Goal: Transaction & Acquisition: Purchase product/service

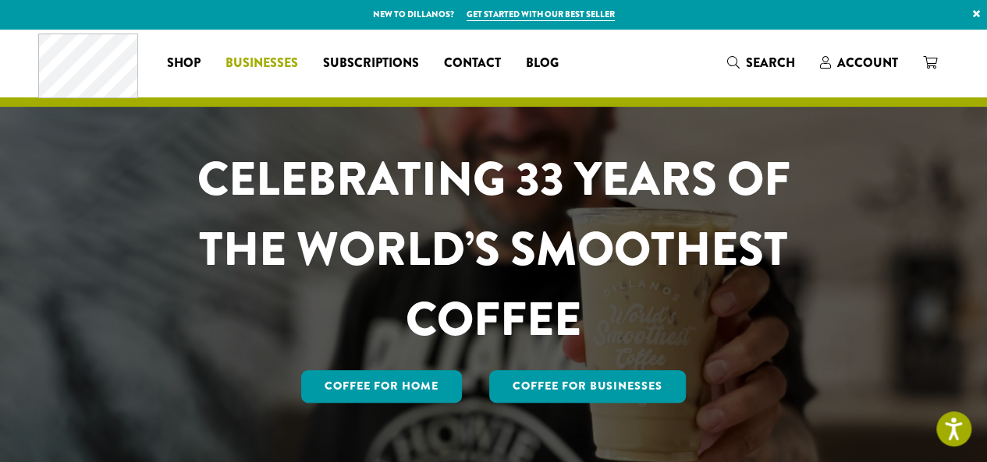
click at [296, 60] on span "Businesses" at bounding box center [261, 63] width 73 height 19
click at [627, 186] on h1 "CELEBRATING 33 YEARS OF THE WORLD’S SMOOTHEST COFFEE" at bounding box center [493, 249] width 685 height 211
click at [759, 63] on span "Search" at bounding box center [770, 63] width 49 height 18
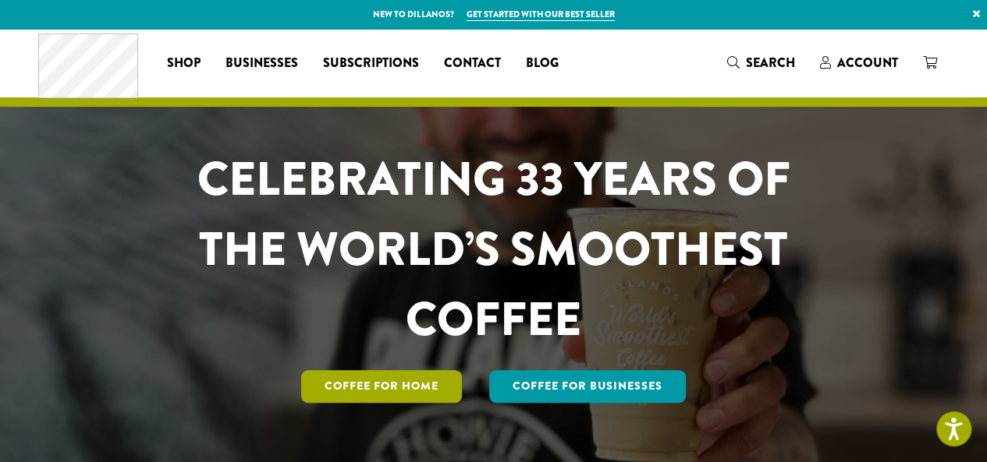
click at [345, 389] on link "Coffee for Home" at bounding box center [381, 386] width 161 height 33
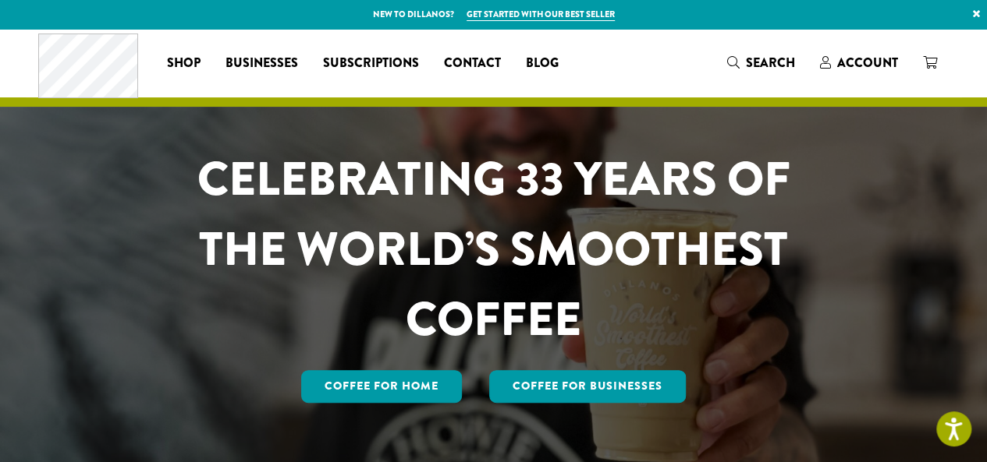
click at [599, 255] on h1 "CELEBRATING 33 YEARS OF THE WORLD’S SMOOTHEST COFFEE" at bounding box center [493, 249] width 685 height 211
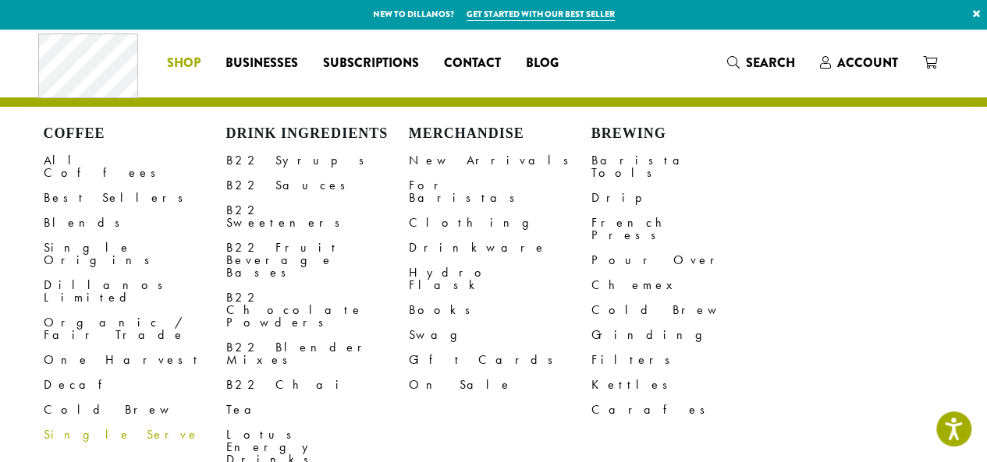
click at [188, 61] on span "Shop" at bounding box center [184, 63] width 34 height 19
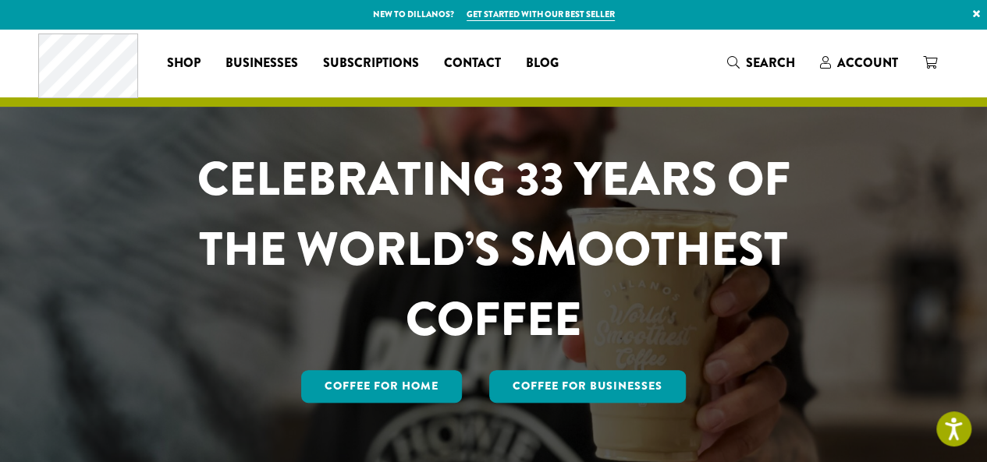
click at [435, 15] on p "New to Dillanos? Get started with our best seller ×" at bounding box center [493, 14] width 987 height 29
click at [500, 7] on p "New to Dillanos? Get started with our best seller ×" at bounding box center [493, 14] width 987 height 29
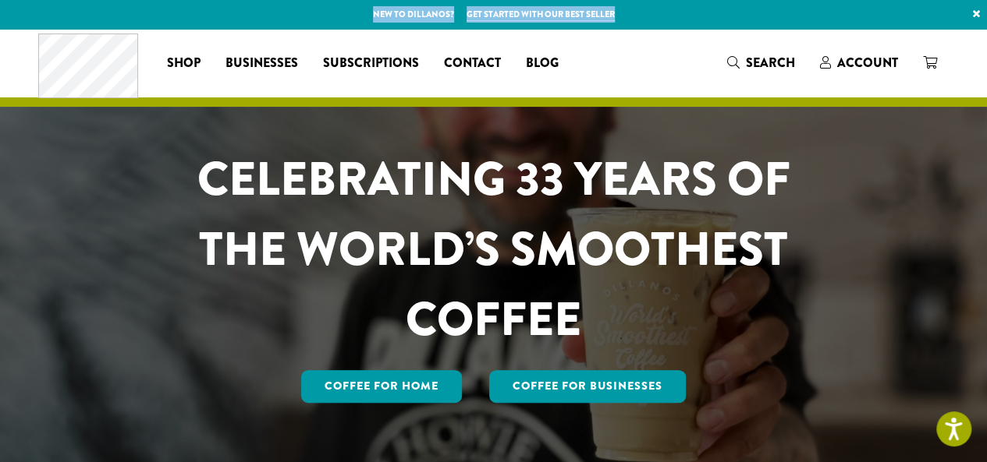
drag, startPoint x: 363, startPoint y: 16, endPoint x: 632, endPoint y: 12, distance: 268.3
click at [632, 12] on p "New to Dillanos? Get started with our best seller ×" at bounding box center [493, 14] width 987 height 29
copy p "New to Dillanos? Get started with our best seller"
click at [507, 10] on link "Get started with our best seller" at bounding box center [540, 14] width 148 height 13
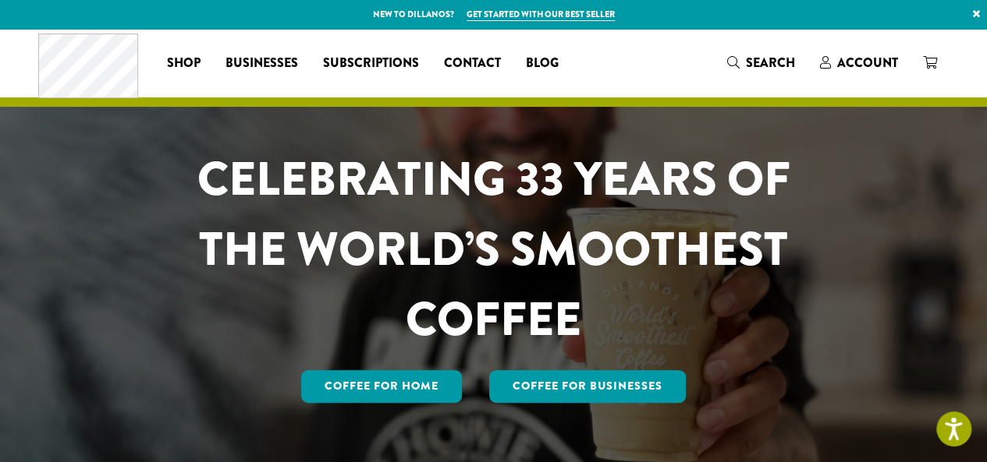
click at [713, 7] on p "New to Dillanos? Get started with our best seller ×" at bounding box center [493, 14] width 987 height 29
click at [736, 15] on p "New to Dillanos? Get started with our best seller ×" at bounding box center [493, 14] width 987 height 29
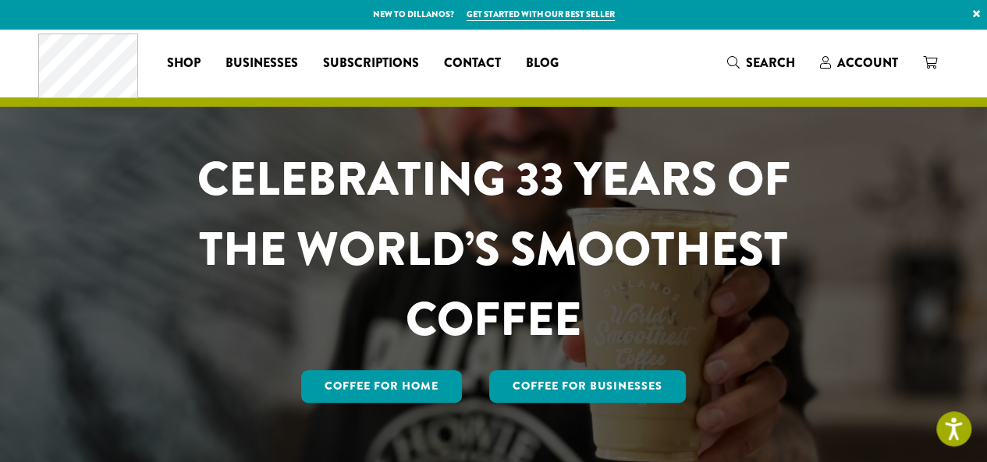
click at [315, 9] on p "New to Dillanos? Get started with our best seller ×" at bounding box center [493, 14] width 987 height 29
drag, startPoint x: 459, startPoint y: 105, endPoint x: 318, endPoint y: 13, distance: 168.5
click at [318, 13] on p "New to Dillanos? Get started with our best seller ×" at bounding box center [493, 14] width 987 height 29
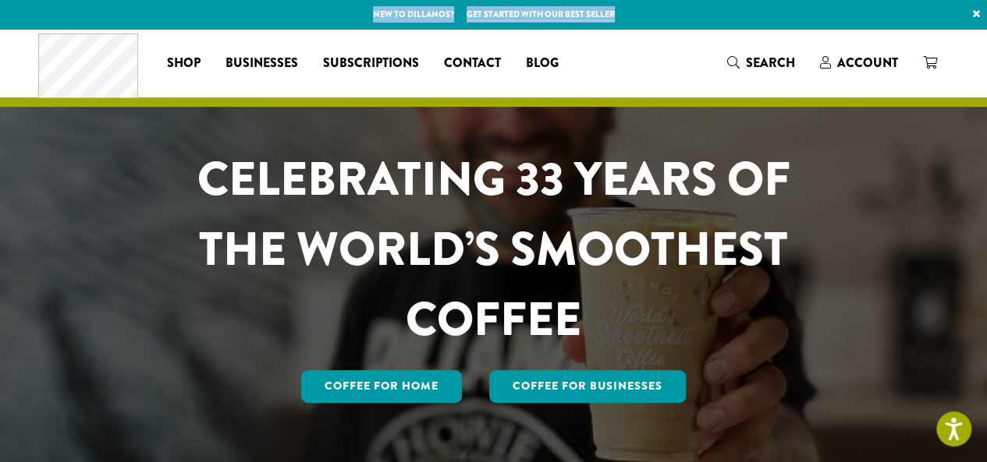
drag, startPoint x: 355, startPoint y: 12, endPoint x: 629, endPoint y: 5, distance: 273.8
click at [629, 5] on p "New to Dillanos? Get started with our best seller ×" at bounding box center [493, 14] width 987 height 29
copy p "New to Dillanos? Get started with our best seller"
click at [497, 8] on link "Get started with our best seller" at bounding box center [540, 14] width 148 height 13
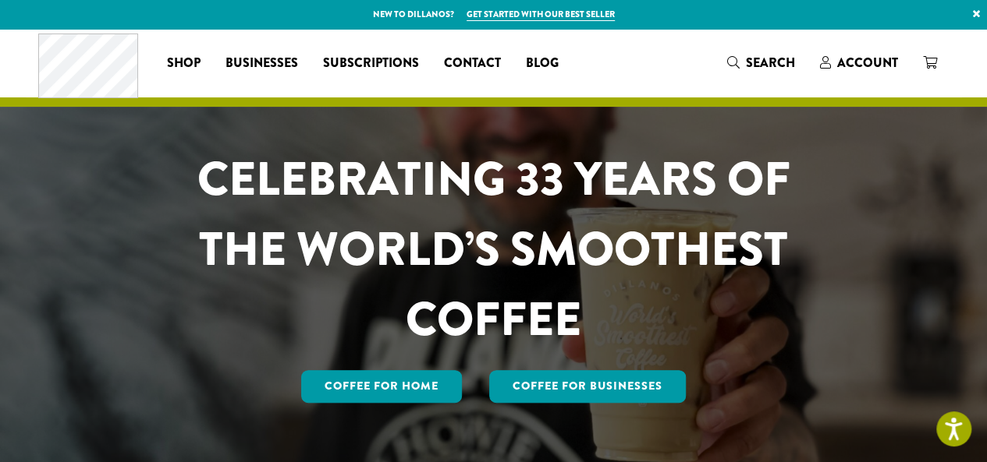
click at [448, 97] on header "Coffee All Coffees Best Sellers Blends Single Origins Dillanos Limited Organic …" at bounding box center [493, 68] width 987 height 78
click at [385, 58] on span "Subscriptions" at bounding box center [371, 63] width 96 height 19
drag, startPoint x: 558, startPoint y: 186, endPoint x: 591, endPoint y: 190, distance: 32.9
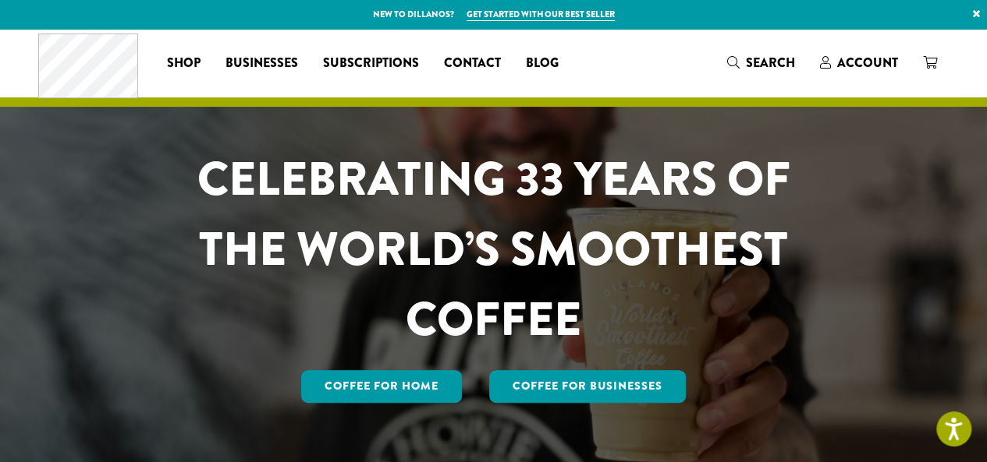
click at [282, 124] on div "CELEBRATING 33 YEARS OF THE WORLD’S SMOOTHEST COFFEE Coffee for Home Coffee For…" at bounding box center [494, 249] width 936 height 440
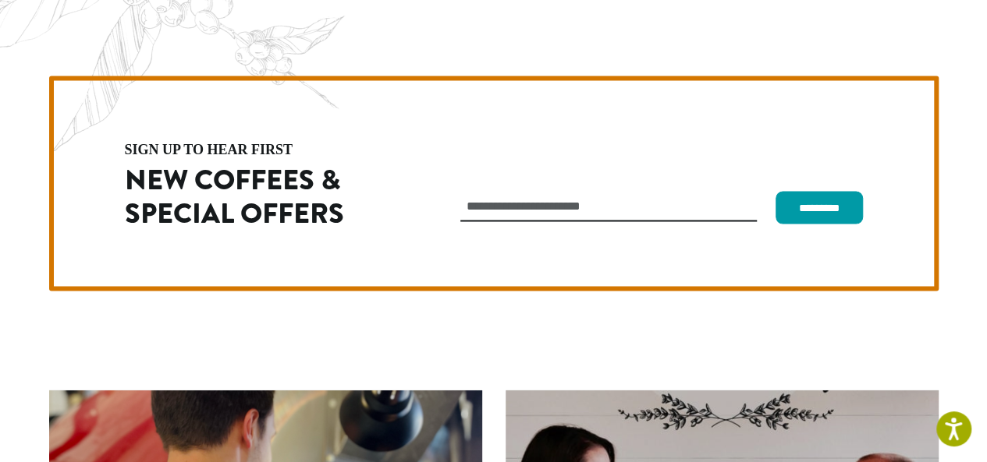
scroll to position [4359, 0]
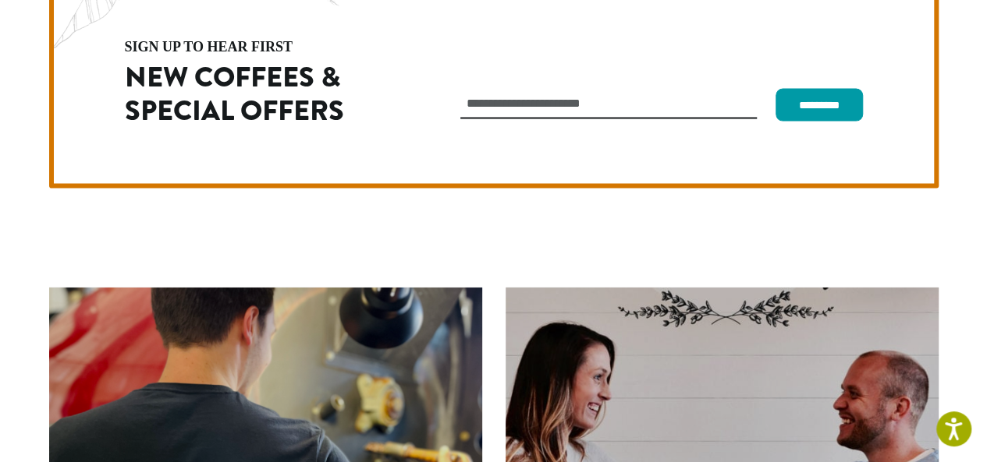
drag, startPoint x: 190, startPoint y: 441, endPoint x: 34, endPoint y: 460, distance: 157.2
copy p "© 2025 Dillanos Coffee Roasters."
drag, startPoint x: 842, startPoint y: 455, endPoint x: 958, endPoint y: 455, distance: 116.2
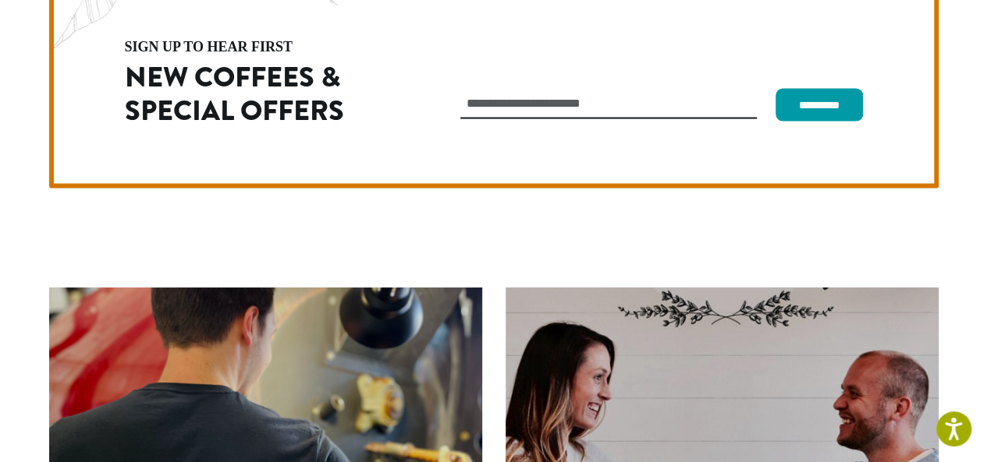
copy link "Refunds & Returns Policy"
